Goal: Transaction & Acquisition: Purchase product/service

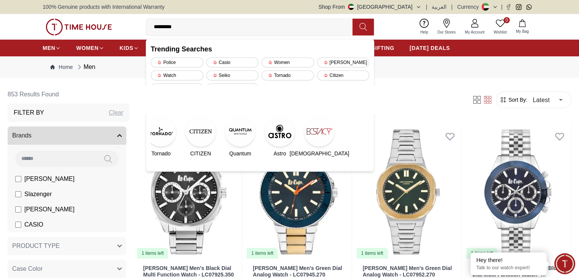
type input "**********"
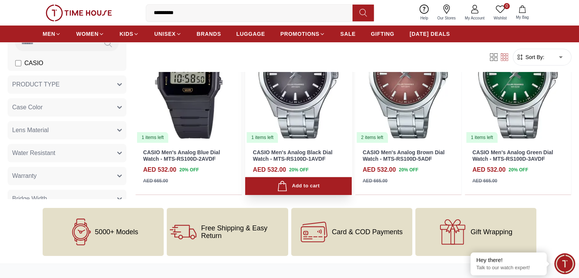
scroll to position [38, 0]
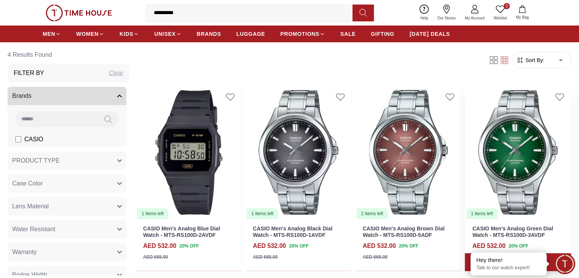
click at [472, 225] on link "CASIO Men's Analog Green Dial Watch - MTS-RS100D-3AVDF" at bounding box center [512, 231] width 81 height 13
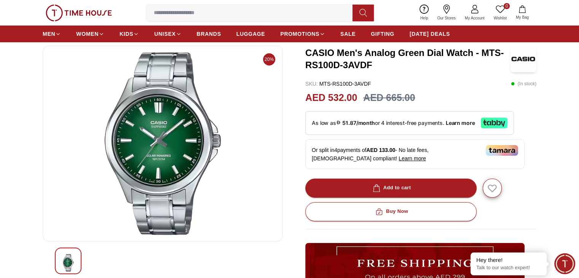
click at [486, 124] on icon at bounding box center [485, 122] width 2 height 6
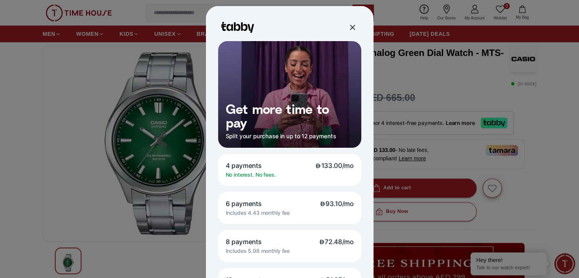
click at [348, 31] on div at bounding box center [352, 27] width 12 height 12
click at [351, 29] on div at bounding box center [351, 27] width 9 height 9
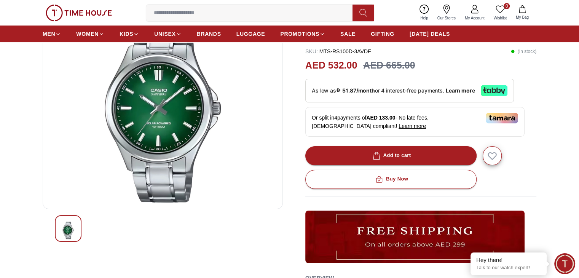
scroll to position [38, 0]
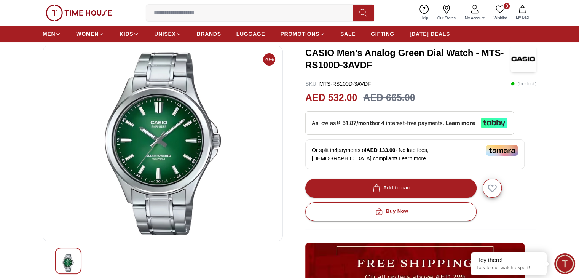
click at [177, 145] on img at bounding box center [162, 143] width 227 height 183
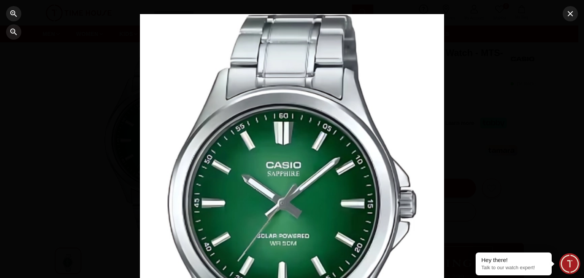
click at [269, 133] on div at bounding box center [292, 139] width 304 height 250
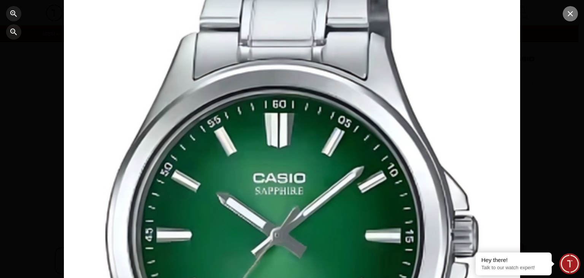
click at [570, 15] on icon "button" at bounding box center [570, 13] width 9 height 9
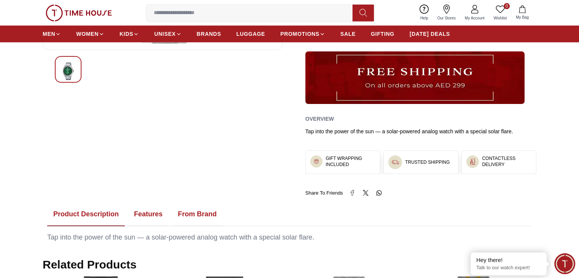
scroll to position [304, 0]
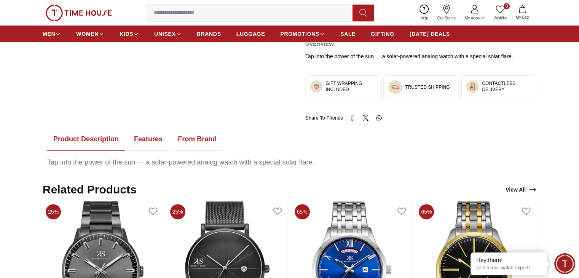
click at [148, 137] on button "Features" at bounding box center [148, 139] width 41 height 24
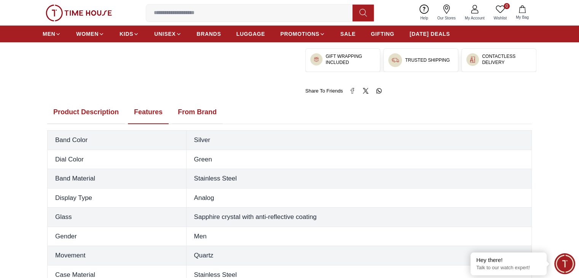
scroll to position [380, 0]
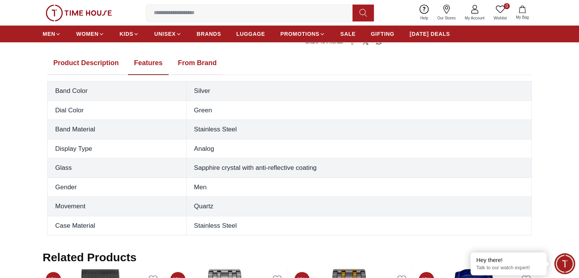
click at [198, 64] on button "From Brand" at bounding box center [197, 63] width 51 height 24
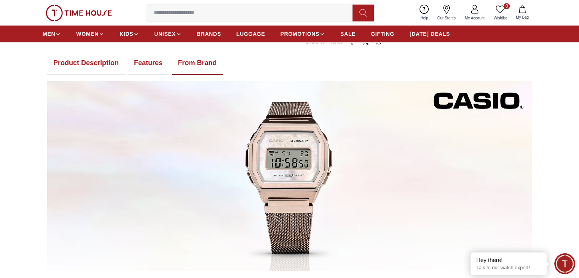
click at [157, 64] on button "Features" at bounding box center [148, 63] width 41 height 24
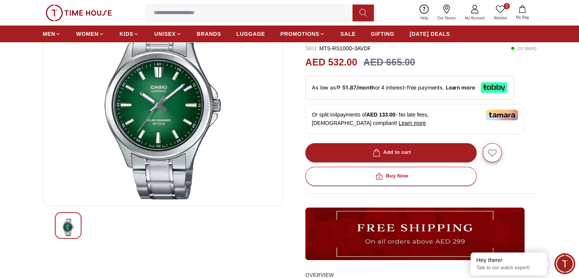
scroll to position [38, 0]
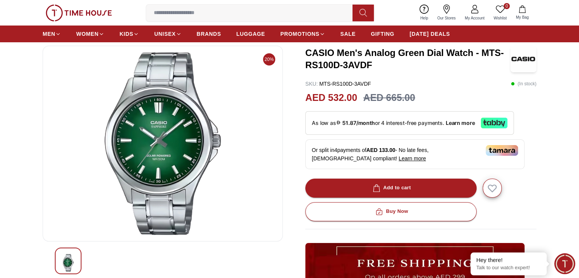
click at [412, 121] on span "As low as 51.87/month or 4 interest-free payments." at bounding box center [379, 122] width 134 height 6
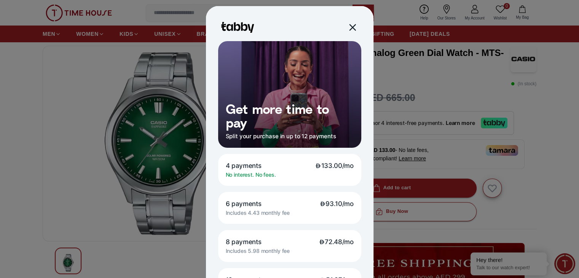
click at [350, 27] on div at bounding box center [351, 27] width 9 height 9
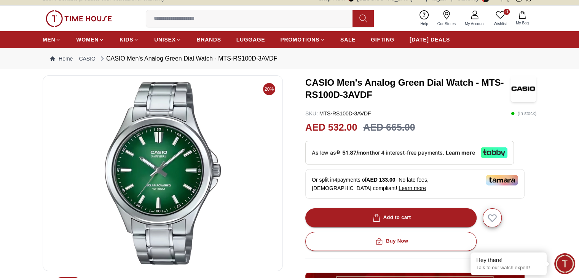
scroll to position [0, 0]
